Goal: Transaction & Acquisition: Subscribe to service/newsletter

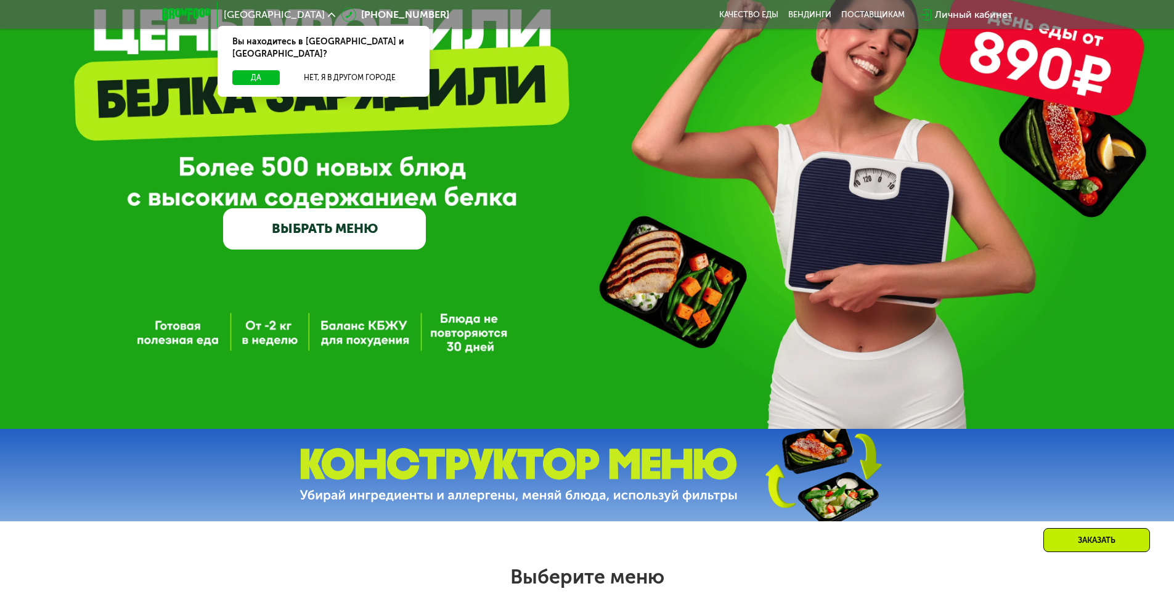
scroll to position [123, 0]
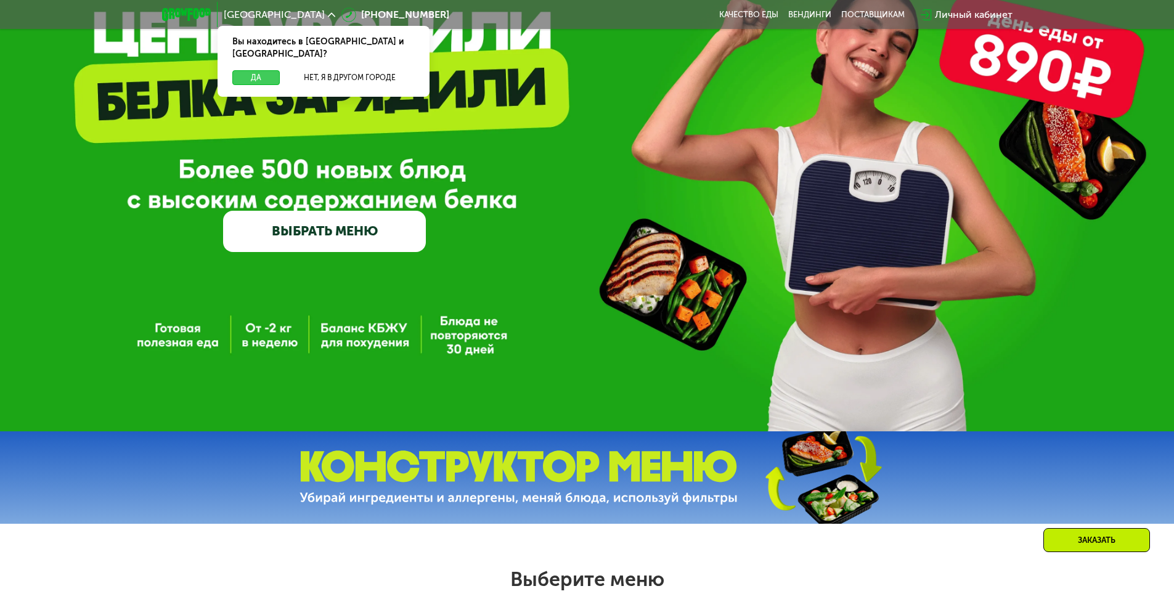
click at [246, 70] on button "Да" at bounding box center [255, 77] width 47 height 15
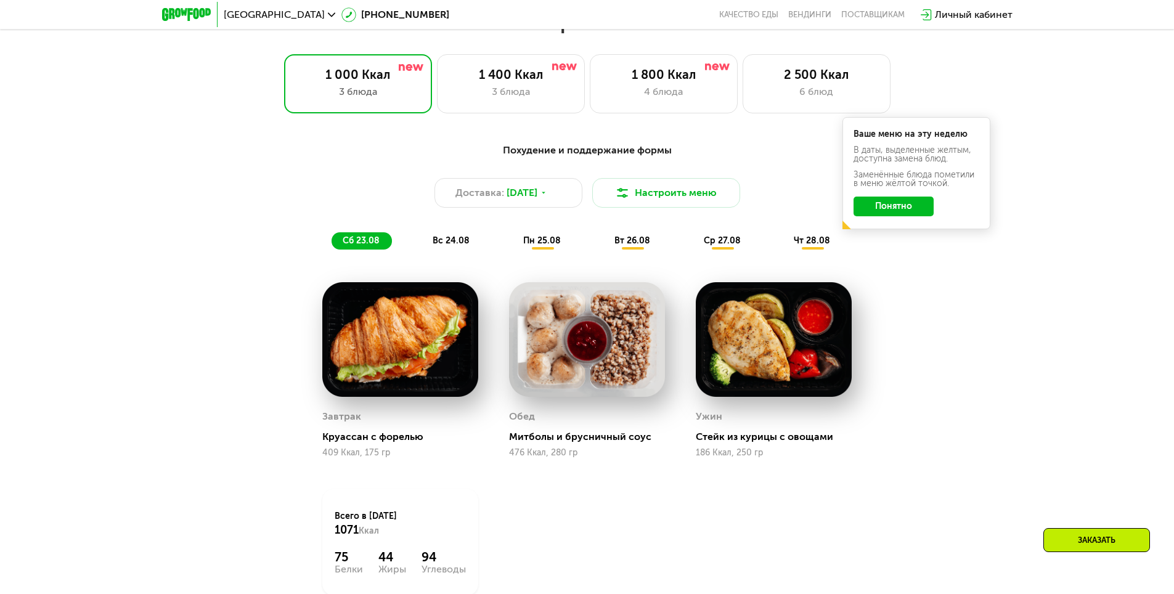
scroll to position [678, 0]
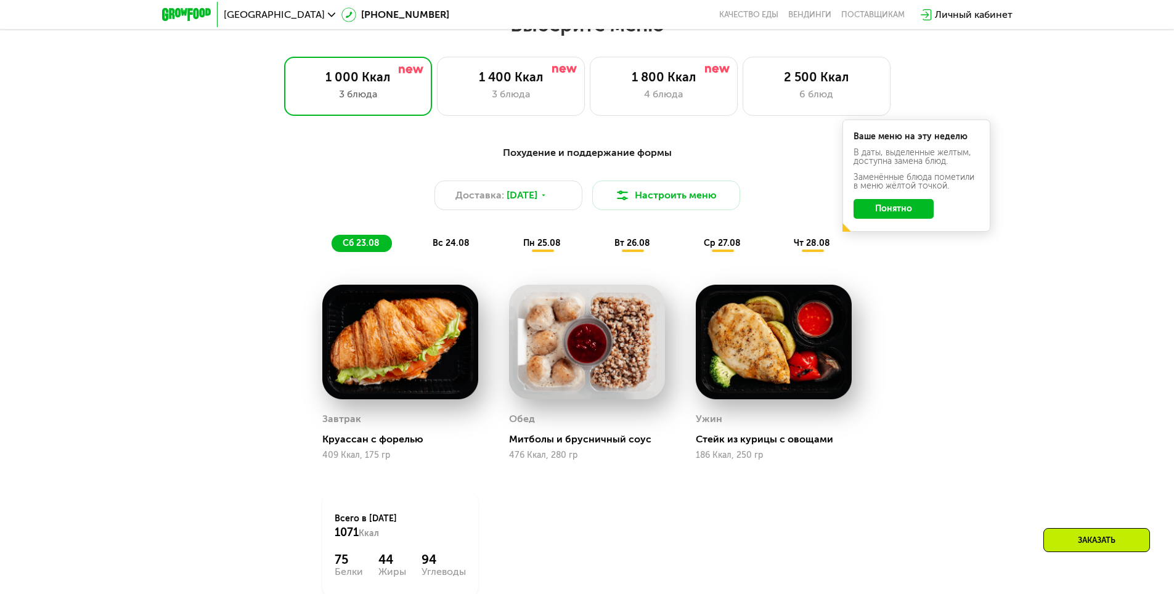
click at [449, 234] on div "Похудение и поддержание формы Доставка: [DATE] Настроить меню сб 23.08 вс 24.08…" at bounding box center [586, 198] width 729 height 107
click at [450, 248] on span "вс 24.08" at bounding box center [451, 243] width 37 height 10
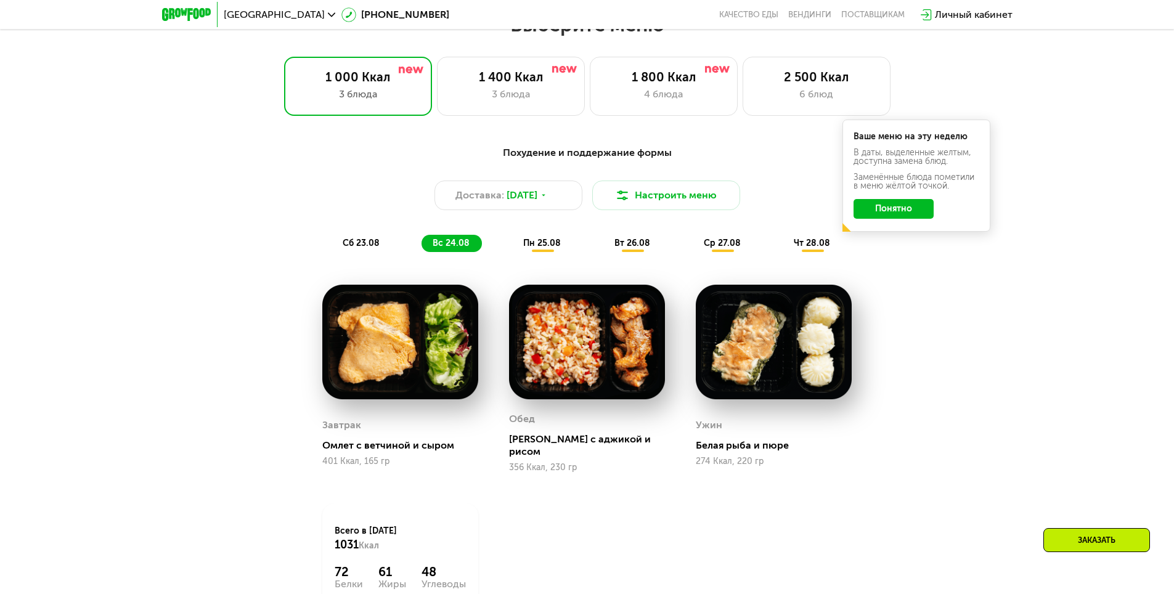
click at [538, 244] on span "пн 25.08" at bounding box center [542, 243] width 38 height 10
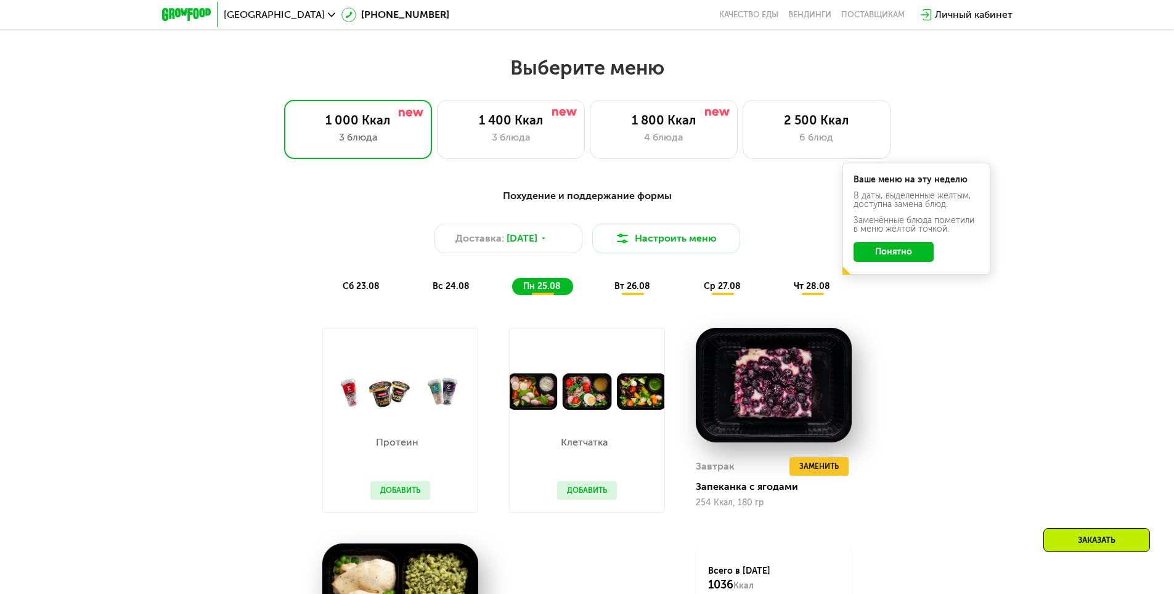
scroll to position [616, 0]
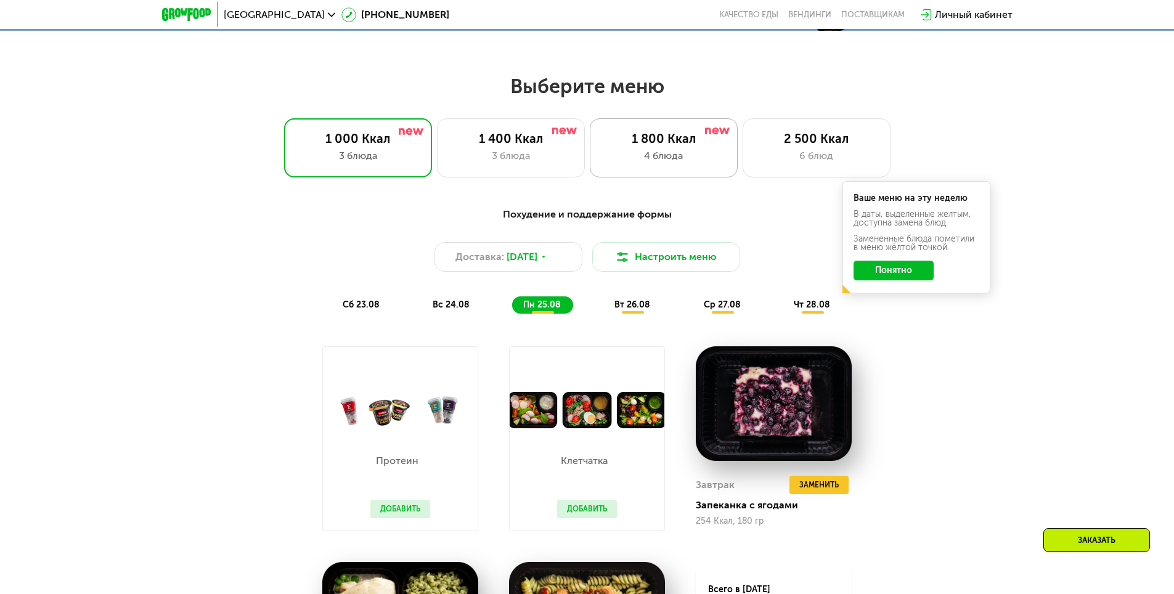
click at [680, 146] on div "1 800 Ккал" at bounding box center [664, 138] width 122 height 15
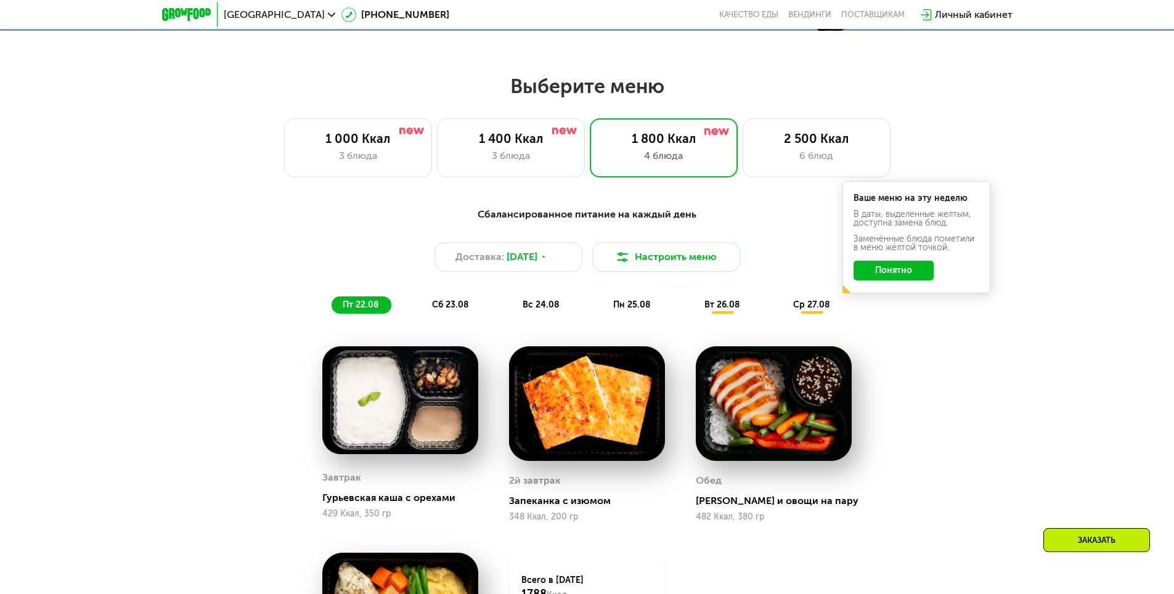
drag, startPoint x: 724, startPoint y: 307, endPoint x: 717, endPoint y: 304, distance: 7.7
click at [722, 306] on span "вт 26.08" at bounding box center [722, 304] width 36 height 10
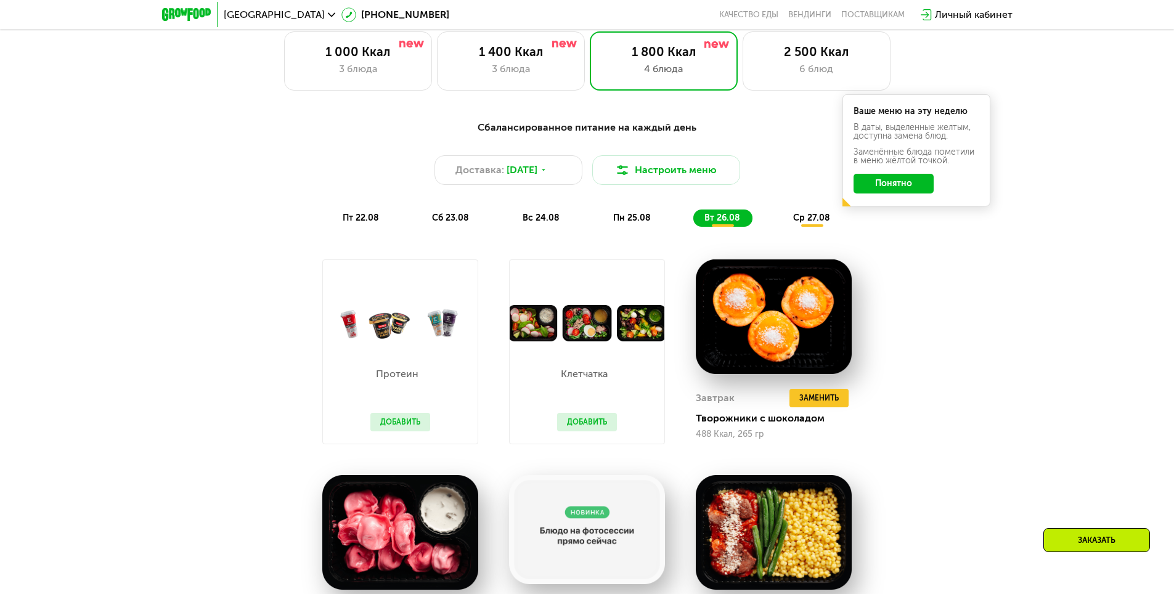
scroll to position [678, 0]
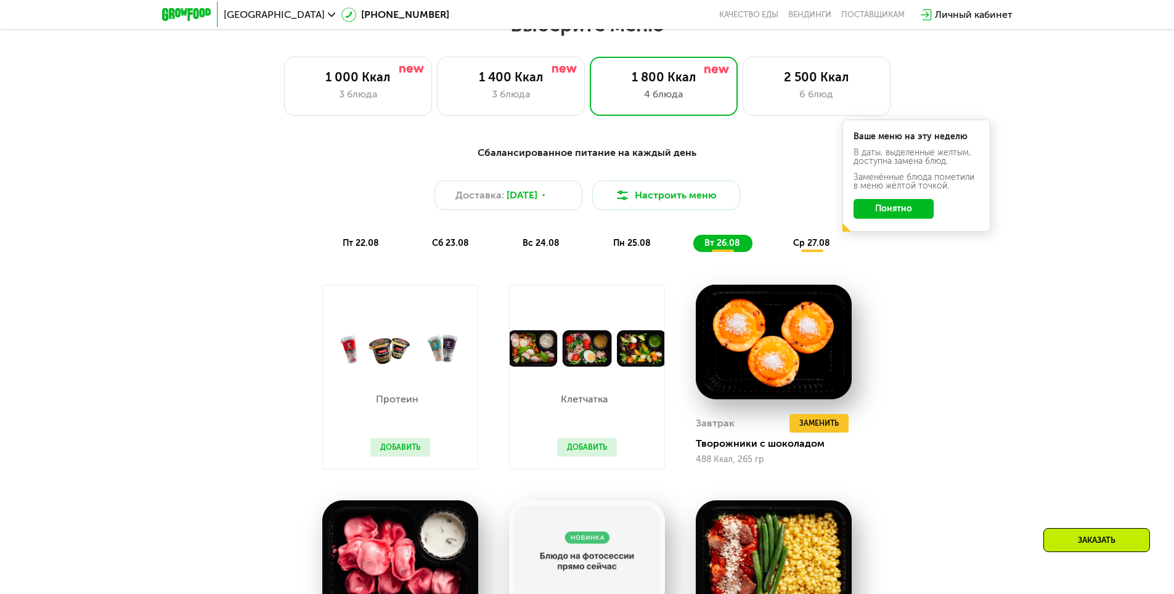
click at [818, 246] on span "ср 27.08" at bounding box center [811, 243] width 37 height 10
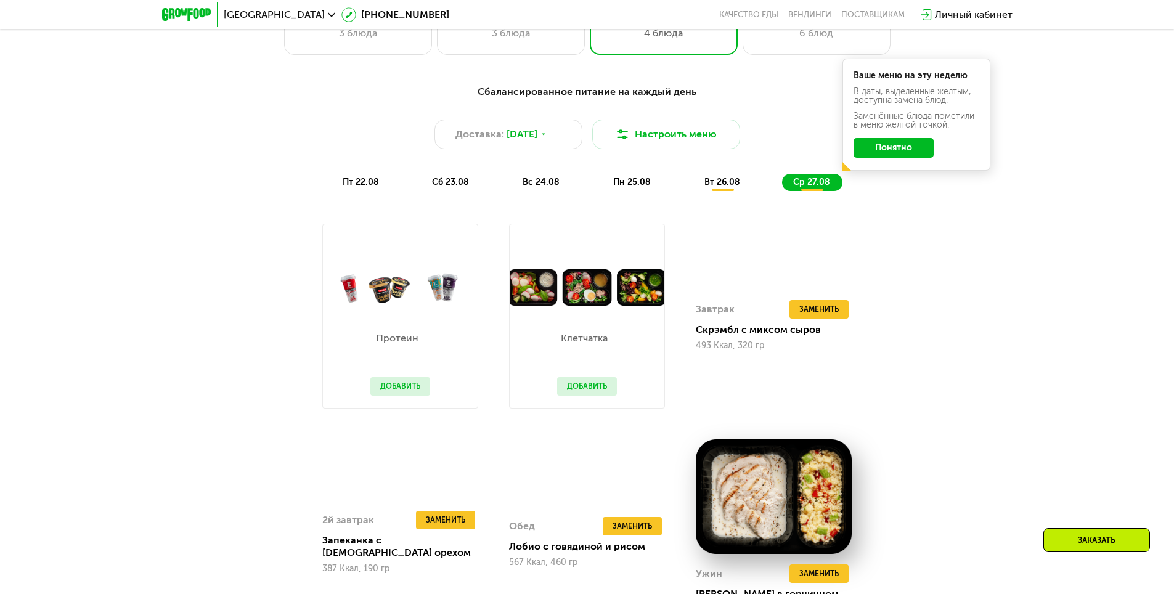
scroll to position [863, 0]
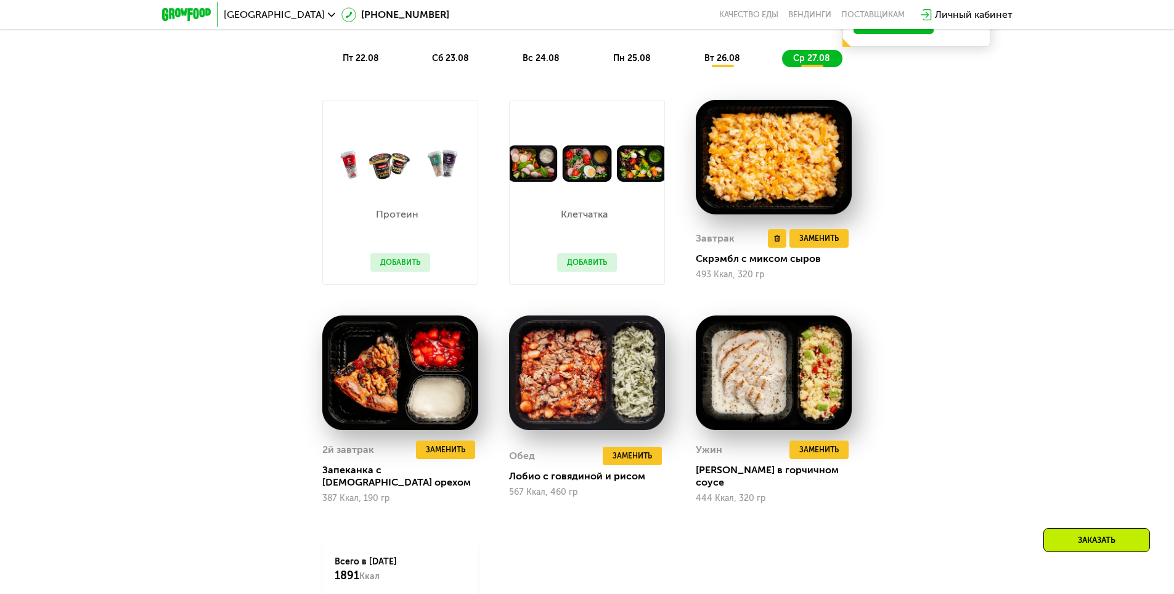
click at [765, 164] on div "Завтрак Удалить Завтрак Заменить Заменить Завтрак Скрэмбл с миксом сыров 493 Кк…" at bounding box center [773, 192] width 187 height 216
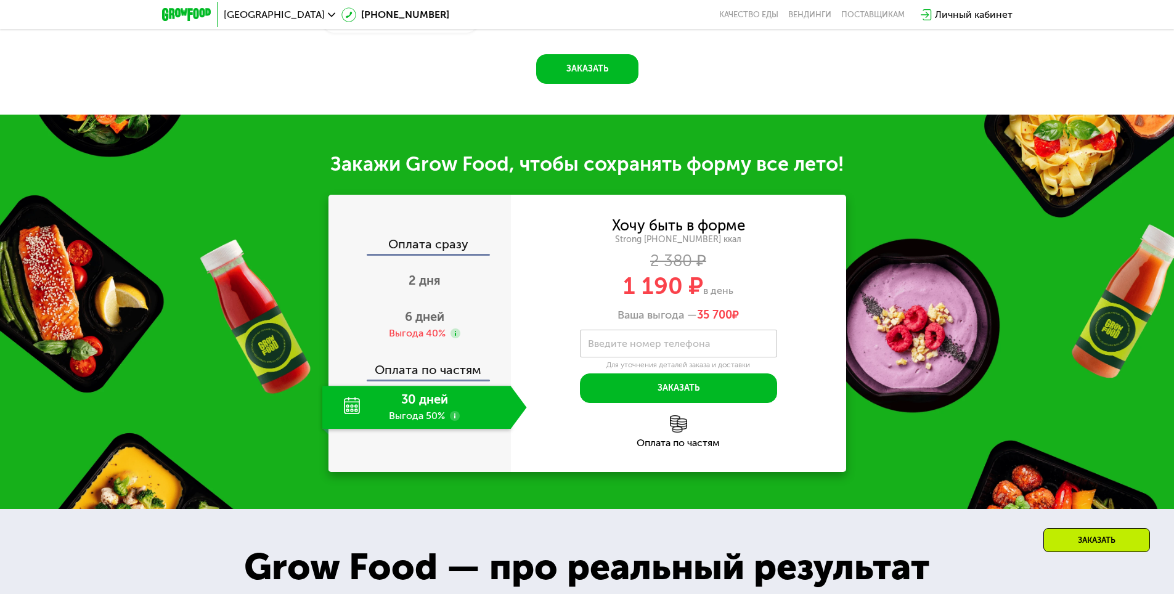
scroll to position [1479, 0]
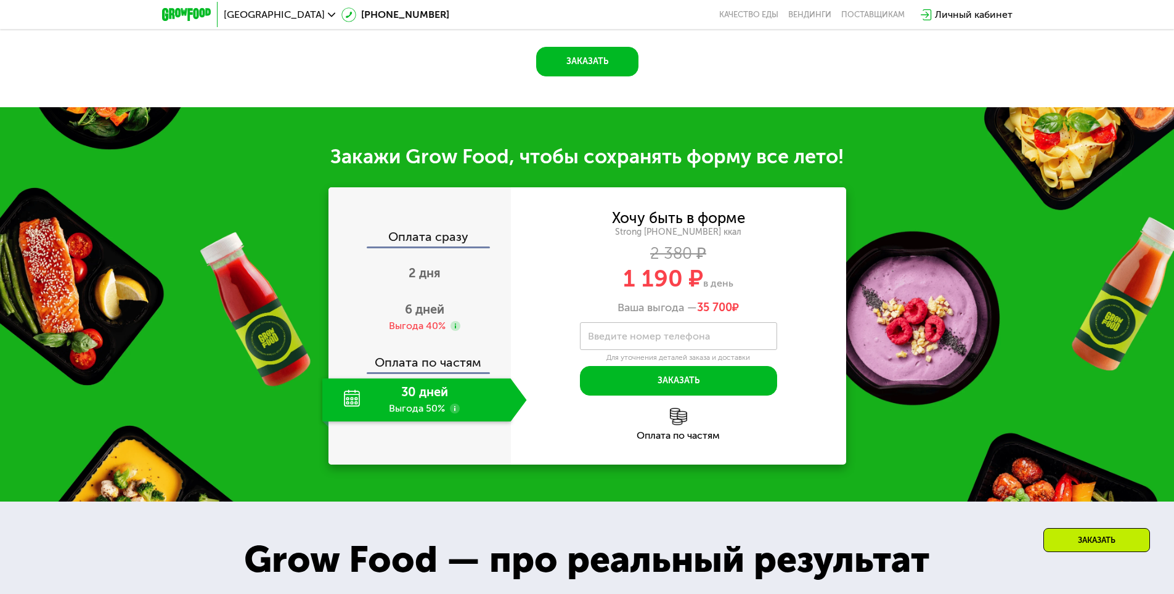
click at [434, 402] on div "30 дней Выгода 50%" at bounding box center [416, 399] width 189 height 43
click at [453, 404] on use at bounding box center [455, 409] width 10 height 10
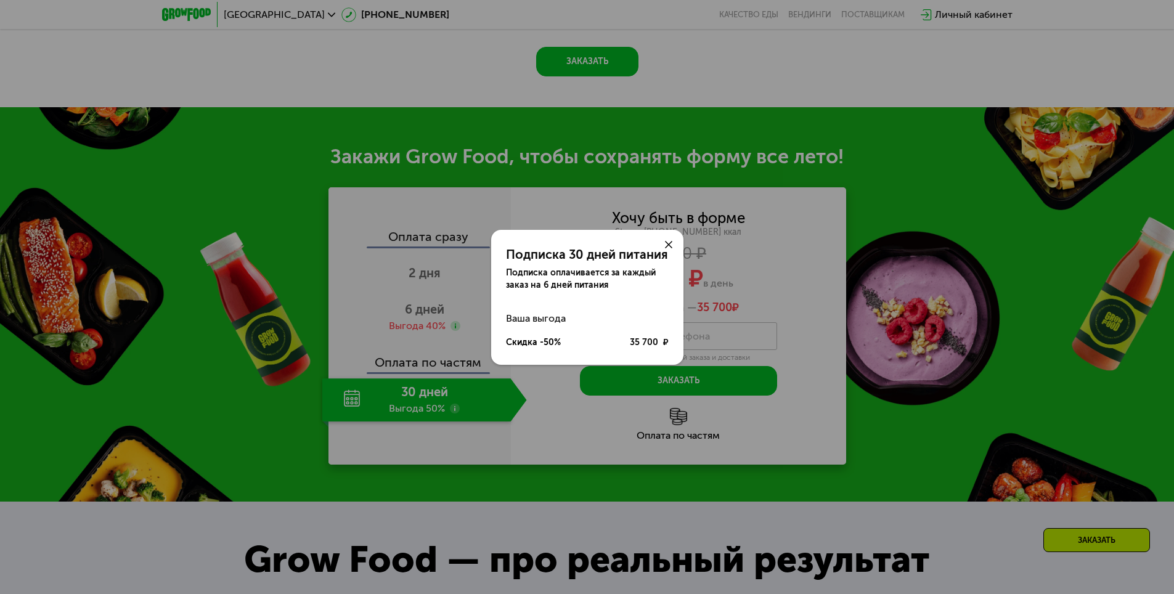
click at [667, 241] on icon at bounding box center [668, 244] width 7 height 7
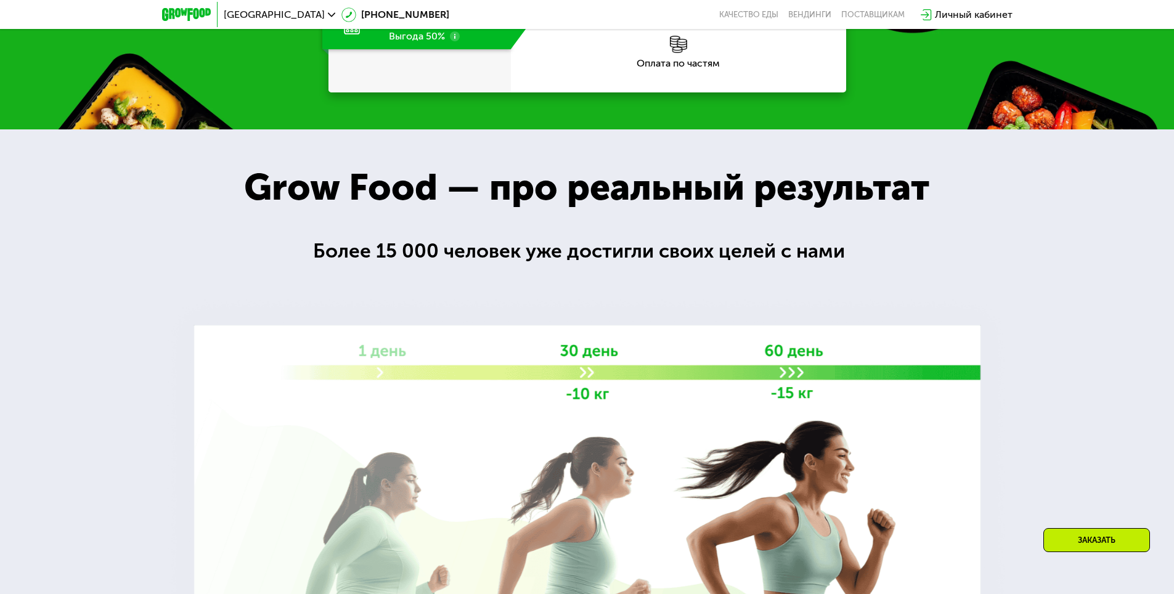
scroll to position [1848, 0]
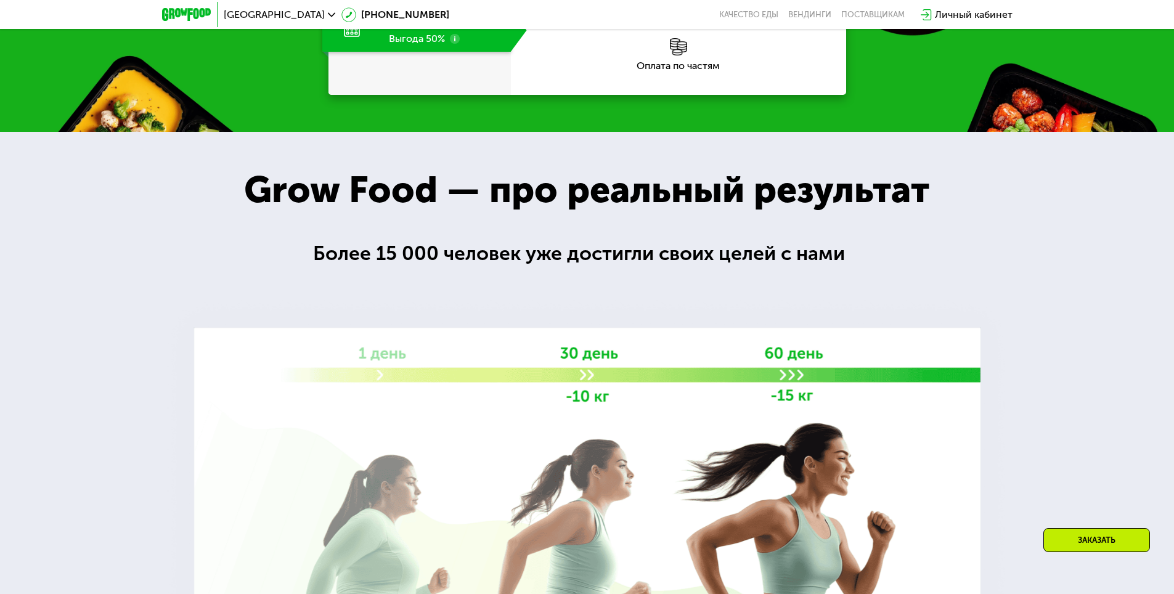
click at [237, 10] on span "[GEOGRAPHIC_DATA]" at bounding box center [274, 15] width 101 height 10
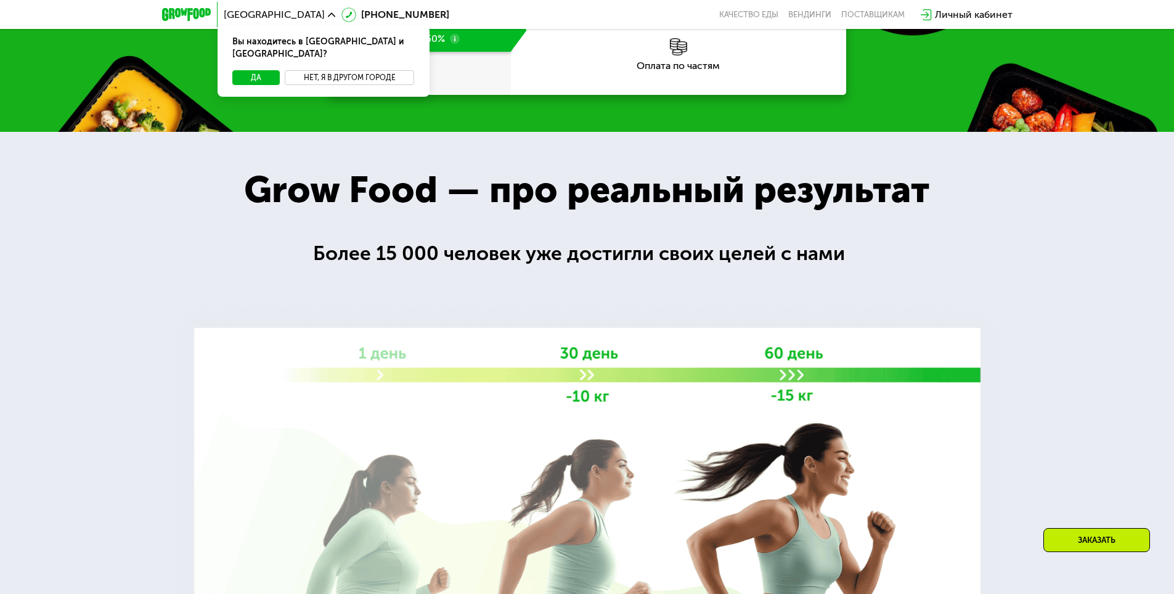
click at [336, 70] on button "Нет, я в другом городе" at bounding box center [350, 77] width 130 height 15
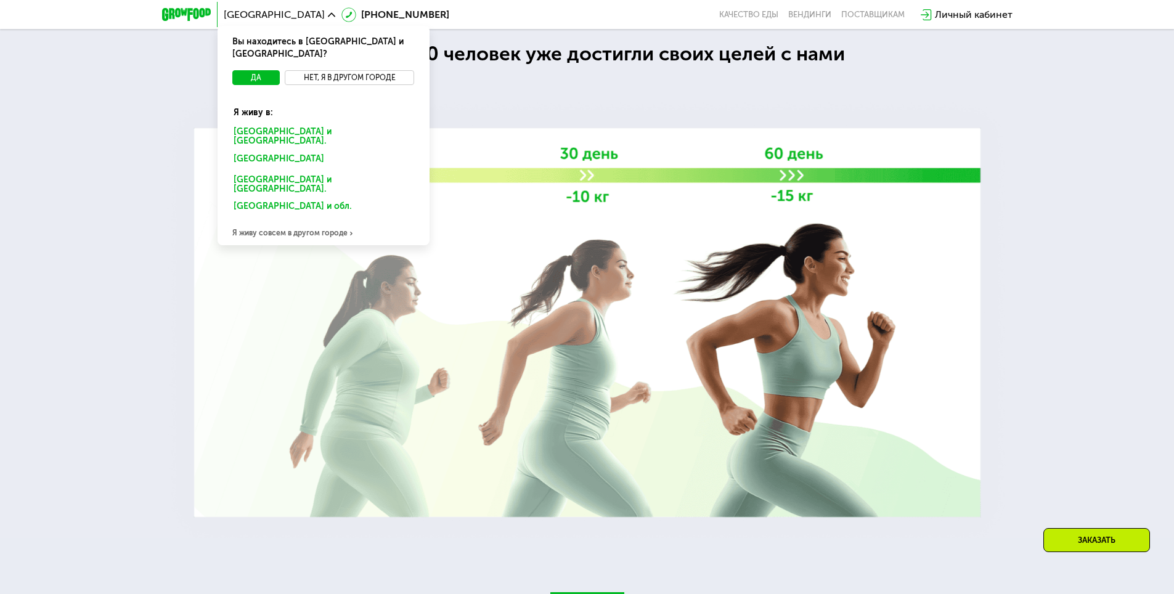
scroll to position [2033, 0]
